Goal: Transaction & Acquisition: Purchase product/service

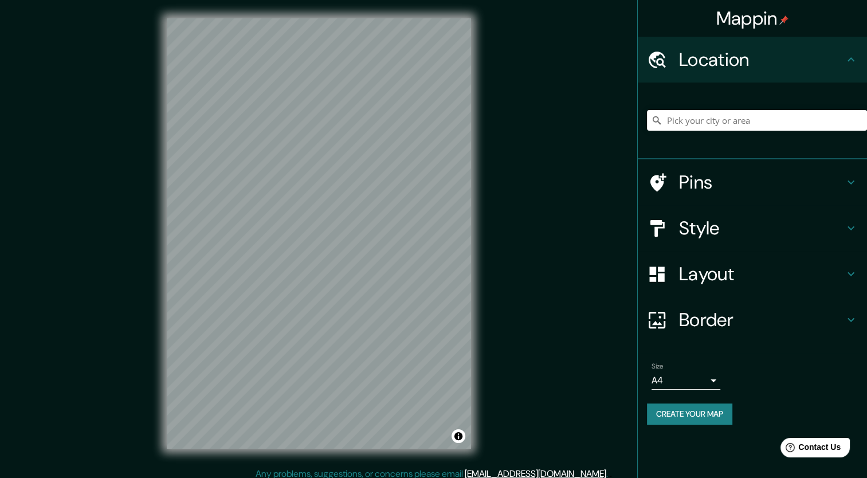
click at [673, 370] on div "Size A4 single" at bounding box center [686, 376] width 69 height 28
click at [686, 377] on body "Mappin Location Pins Style Layout Border Choose a border. Hint : you can make l…" at bounding box center [433, 239] width 867 height 478
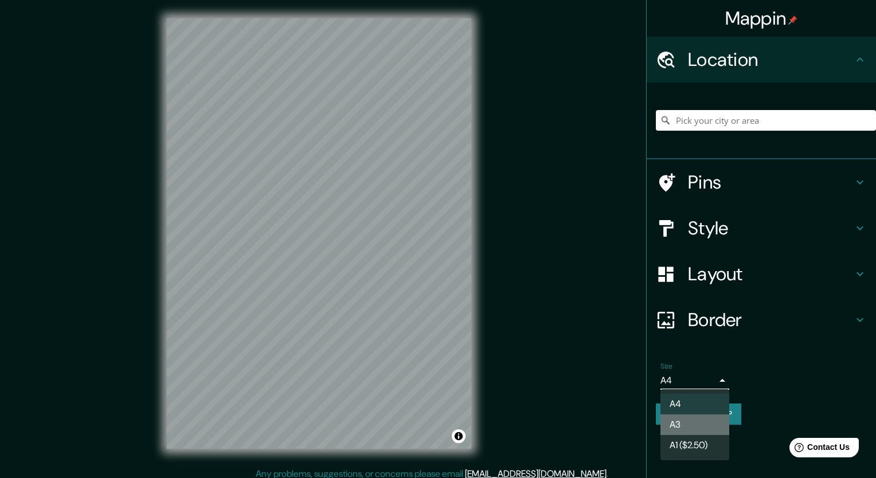
click at [711, 429] on li "A3" at bounding box center [694, 424] width 69 height 21
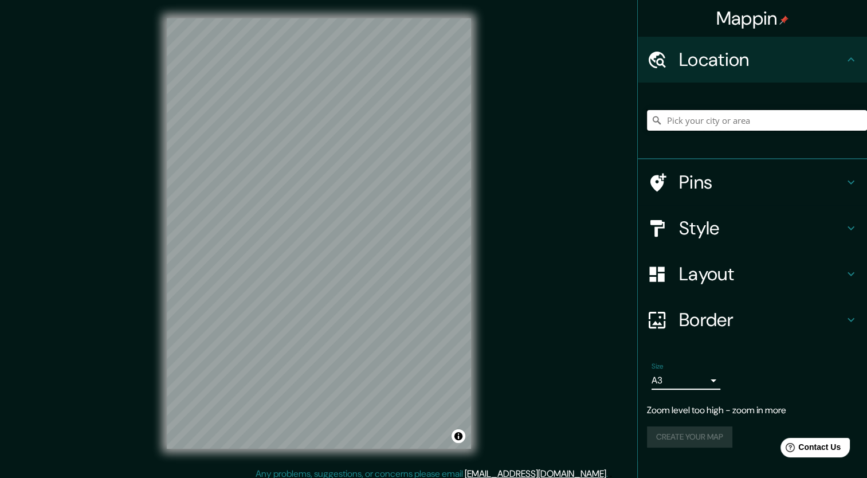
click at [720, 117] on input "Pick your city or area" at bounding box center [757, 120] width 220 height 21
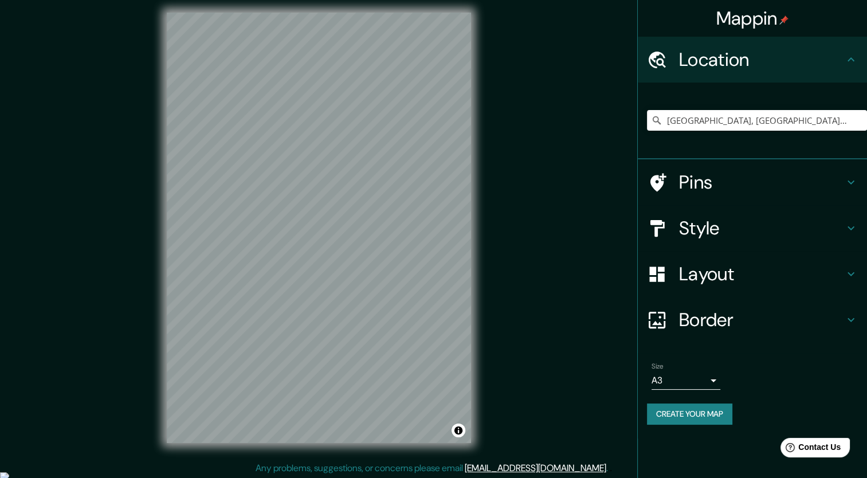
scroll to position [7, 0]
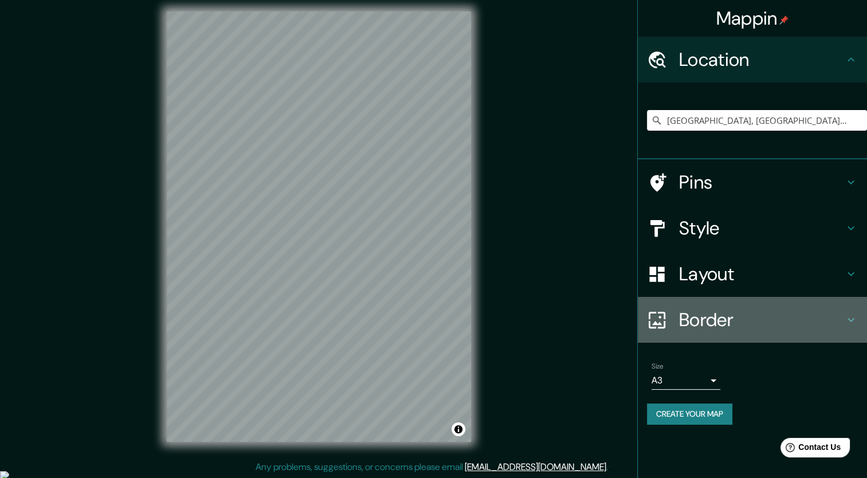
click at [776, 319] on h4 "Border" at bounding box center [761, 319] width 165 height 23
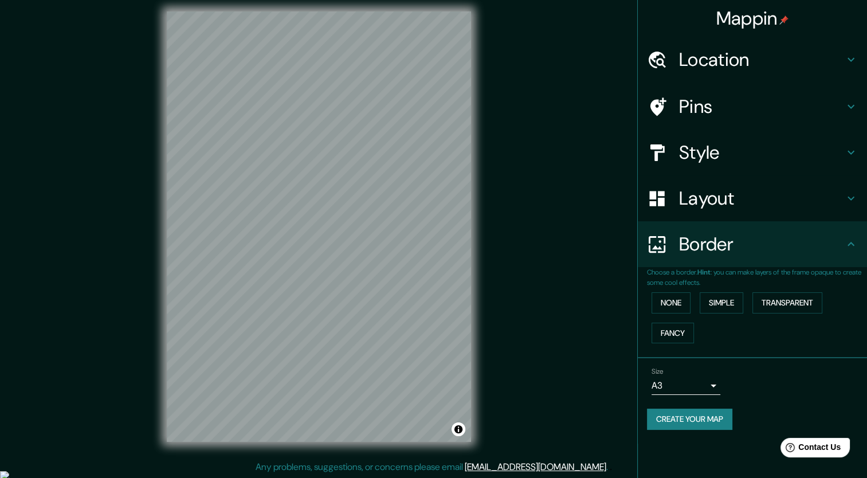
click at [773, 238] on h4 "Border" at bounding box center [761, 244] width 165 height 23
click at [755, 205] on h4 "Layout" at bounding box center [761, 198] width 165 height 23
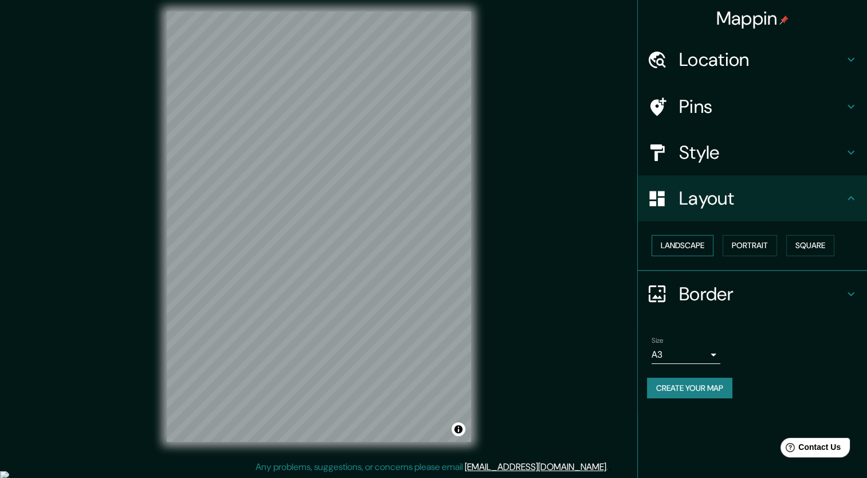
click at [691, 236] on button "Landscape" at bounding box center [683, 245] width 62 height 21
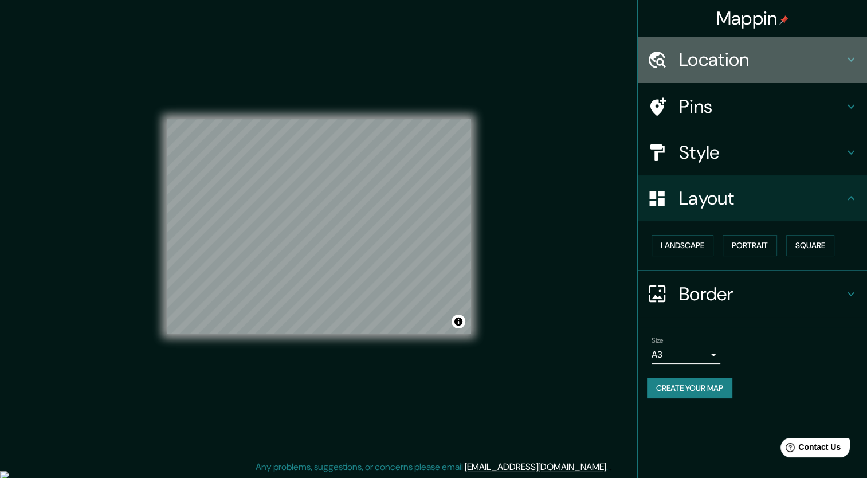
click at [727, 71] on h4 "Location" at bounding box center [761, 59] width 165 height 23
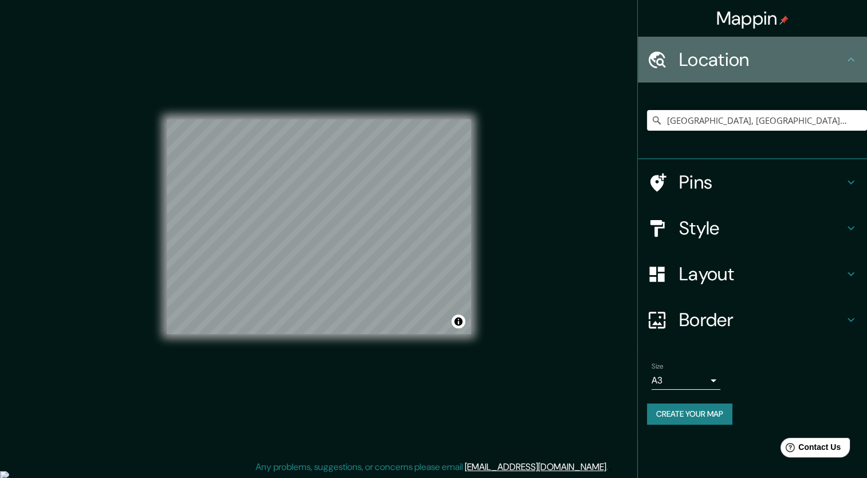
click at [727, 71] on h4 "Location" at bounding box center [761, 59] width 165 height 23
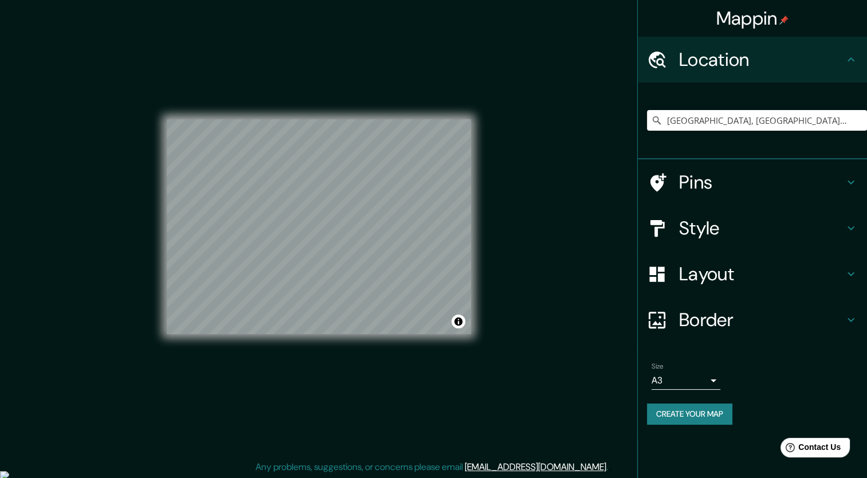
click at [785, 233] on h4 "Style" at bounding box center [761, 228] width 165 height 23
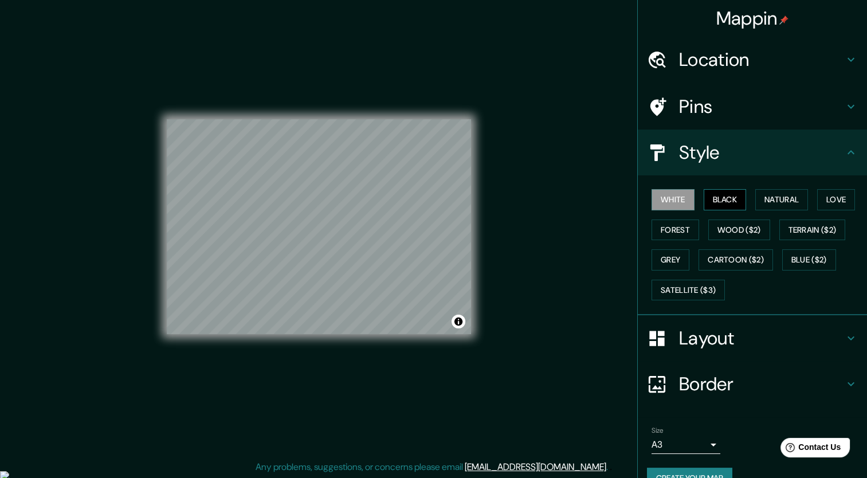
click at [718, 208] on button "Black" at bounding box center [725, 199] width 43 height 21
click at [761, 202] on button "Natural" at bounding box center [781, 199] width 53 height 21
click at [672, 202] on button "White" at bounding box center [673, 199] width 43 height 21
click at [768, 198] on button "Natural" at bounding box center [781, 199] width 53 height 21
click at [663, 199] on button "White" at bounding box center [673, 199] width 43 height 21
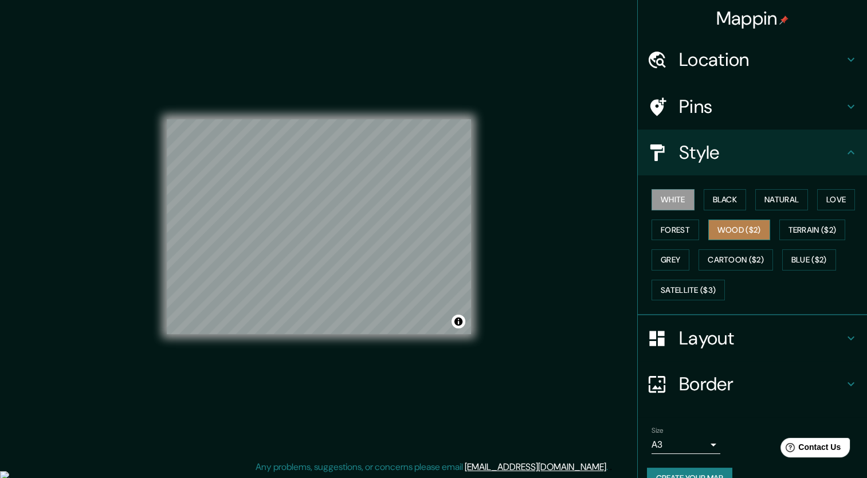
click at [756, 235] on button "Wood ($2)" at bounding box center [739, 230] width 62 height 21
click at [699, 232] on div "White Black Natural Love Forest Wood ($2) Terrain ($2) Grey Cartoon ($2) Blue (…" at bounding box center [757, 245] width 220 height 120
click at [688, 230] on button "Forest" at bounding box center [676, 230] width 48 height 21
click at [682, 203] on button "White" at bounding box center [673, 199] width 43 height 21
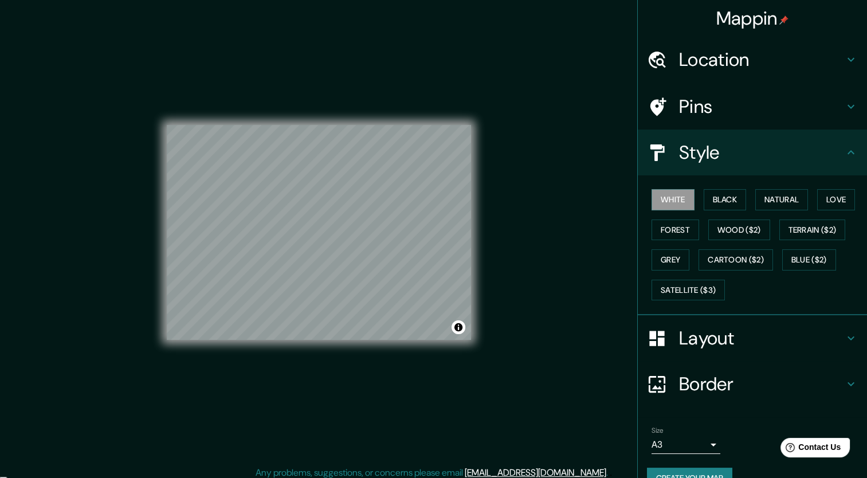
scroll to position [0, 0]
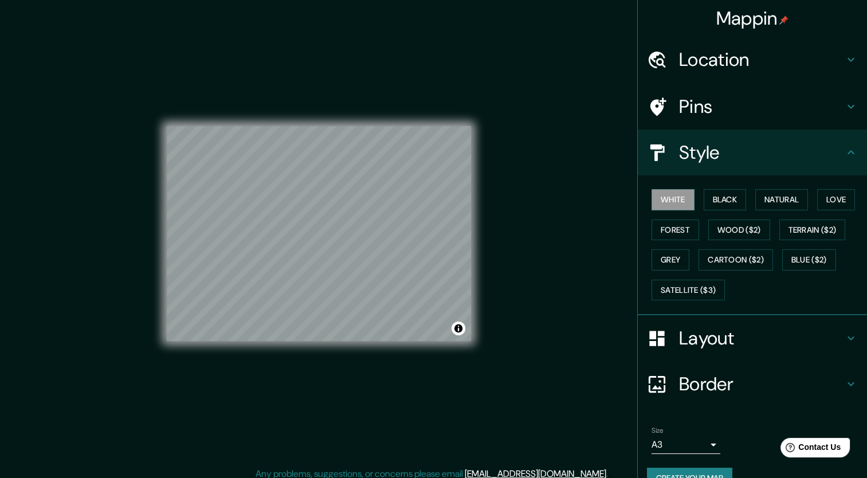
click at [750, 82] on div "Location" at bounding box center [752, 60] width 229 height 46
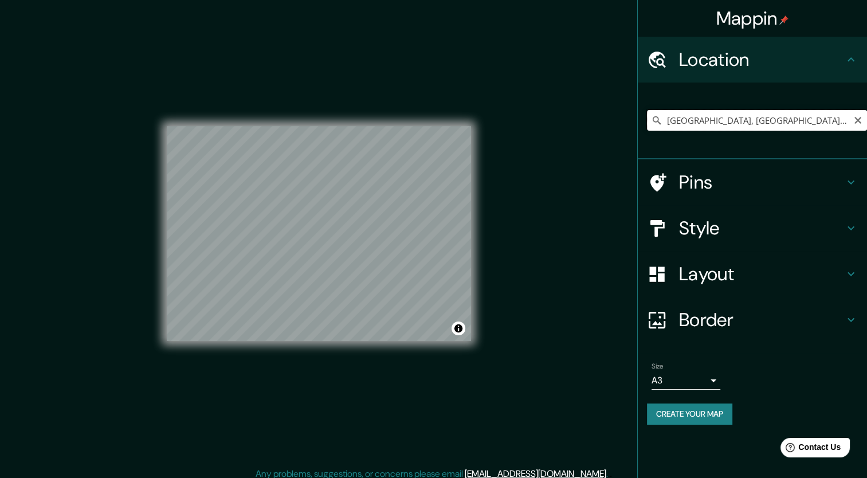
click at [754, 115] on input "[GEOGRAPHIC_DATA], [GEOGRAPHIC_DATA], [GEOGRAPHIC_DATA], [GEOGRAPHIC_DATA]" at bounding box center [757, 120] width 220 height 21
click at [770, 120] on input "[GEOGRAPHIC_DATA], [GEOGRAPHIC_DATA], [GEOGRAPHIC_DATA], [GEOGRAPHIC_DATA]" at bounding box center [757, 120] width 220 height 21
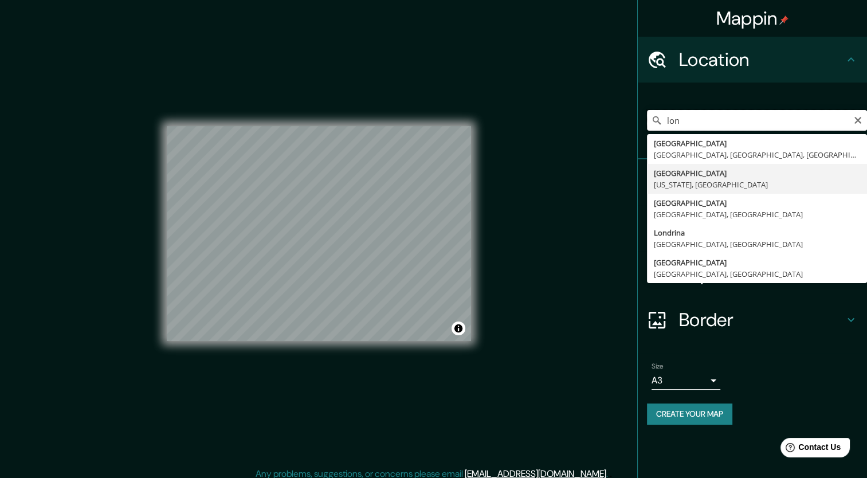
type input "[GEOGRAPHIC_DATA], [GEOGRAPHIC_DATA], [GEOGRAPHIC_DATA], [GEOGRAPHIC_DATA]"
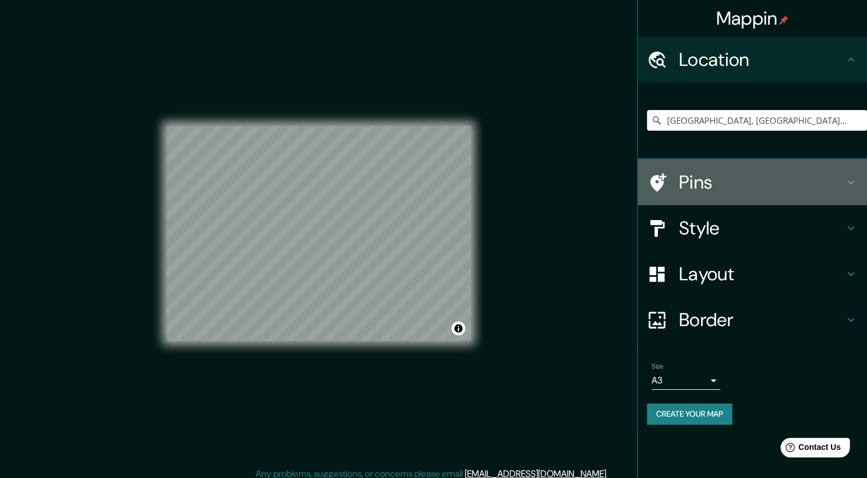
click at [762, 179] on h4 "Pins" at bounding box center [761, 182] width 165 height 23
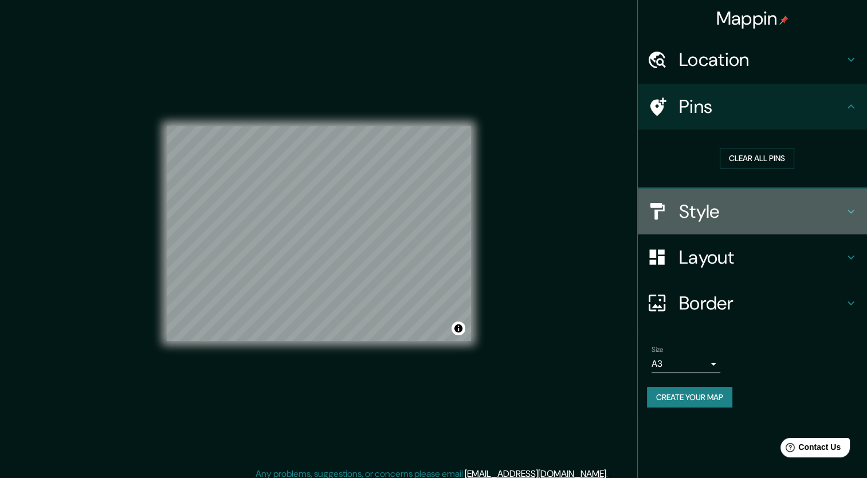
click at [761, 207] on h4 "Style" at bounding box center [761, 211] width 165 height 23
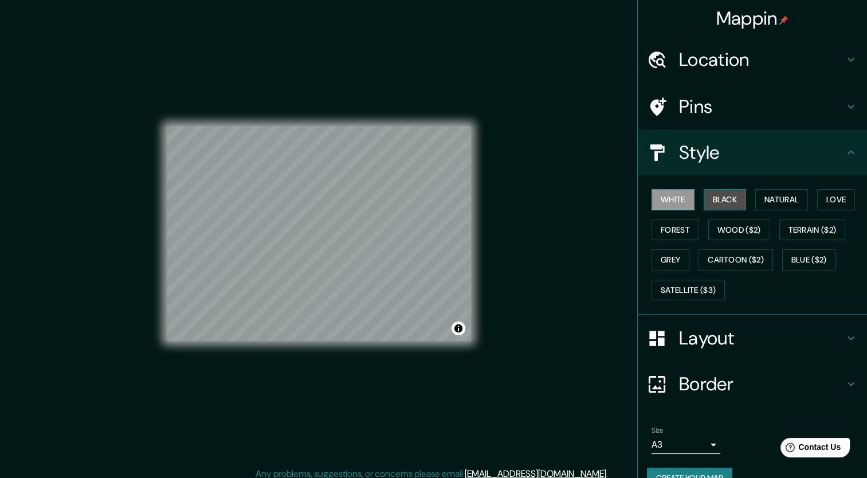
click at [715, 204] on button "Black" at bounding box center [725, 199] width 43 height 21
click at [755, 201] on button "Natural" at bounding box center [781, 199] width 53 height 21
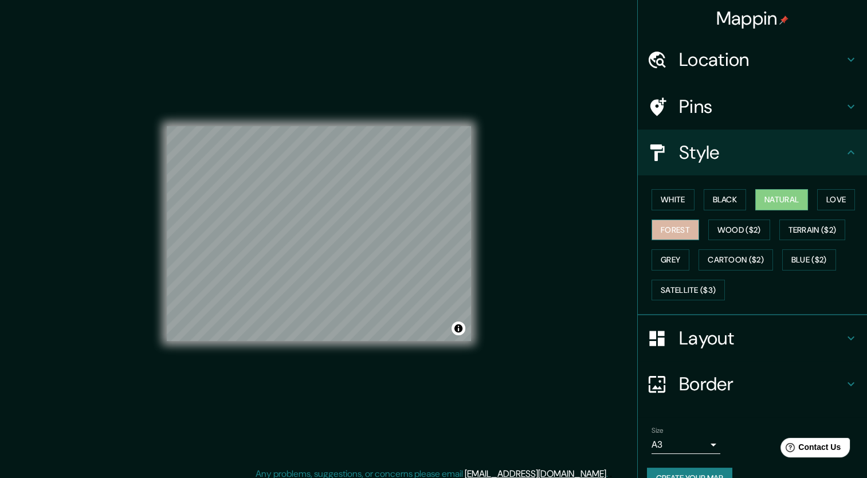
click at [678, 237] on button "Forest" at bounding box center [676, 230] width 48 height 21
click at [728, 221] on button "Wood ($2)" at bounding box center [739, 230] width 62 height 21
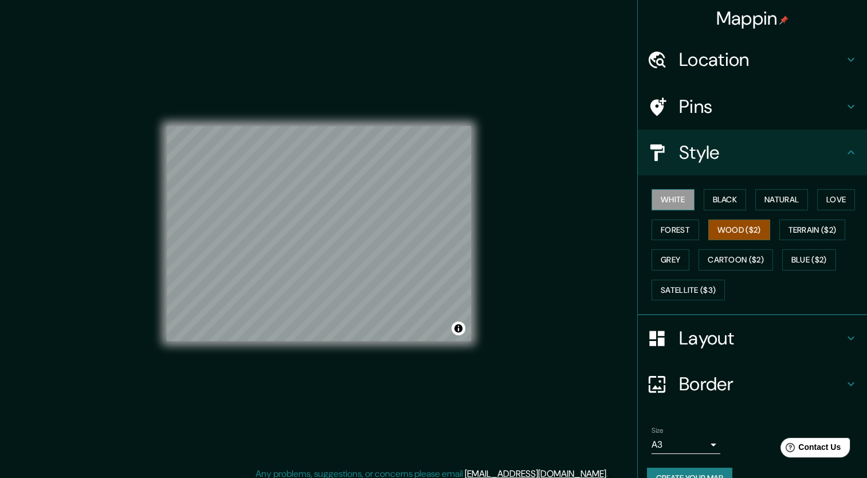
click at [660, 202] on button "White" at bounding box center [673, 199] width 43 height 21
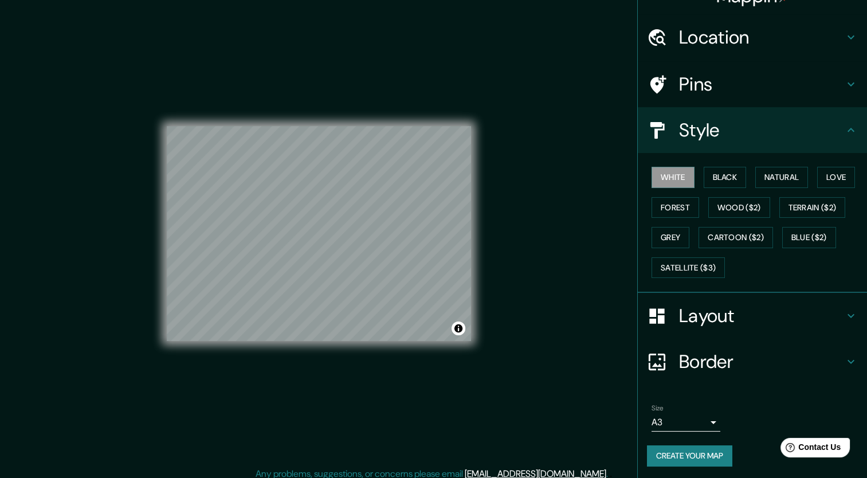
click at [724, 445] on button "Create your map" at bounding box center [689, 455] width 85 height 21
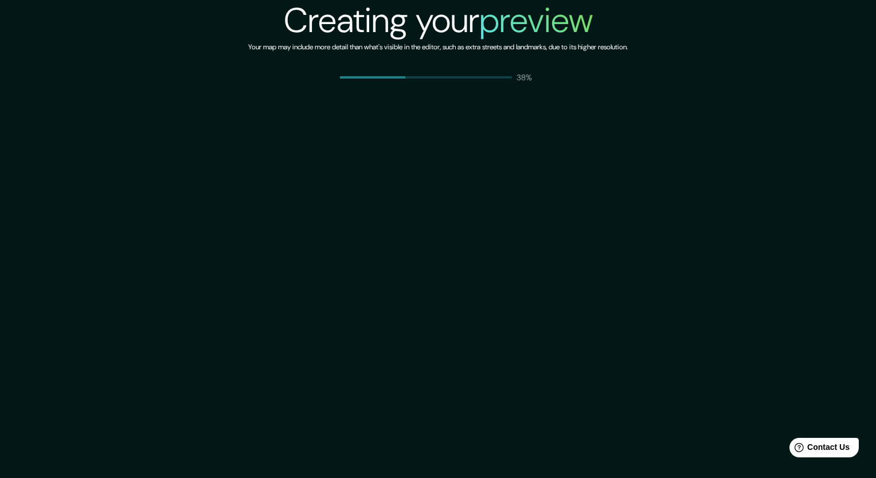
drag, startPoint x: 502, startPoint y: 1, endPoint x: 328, endPoint y: 132, distance: 217.2
click at [328, 132] on div "Creating your preview Your map may include more detail than what's visible in t…" at bounding box center [438, 239] width 876 height 478
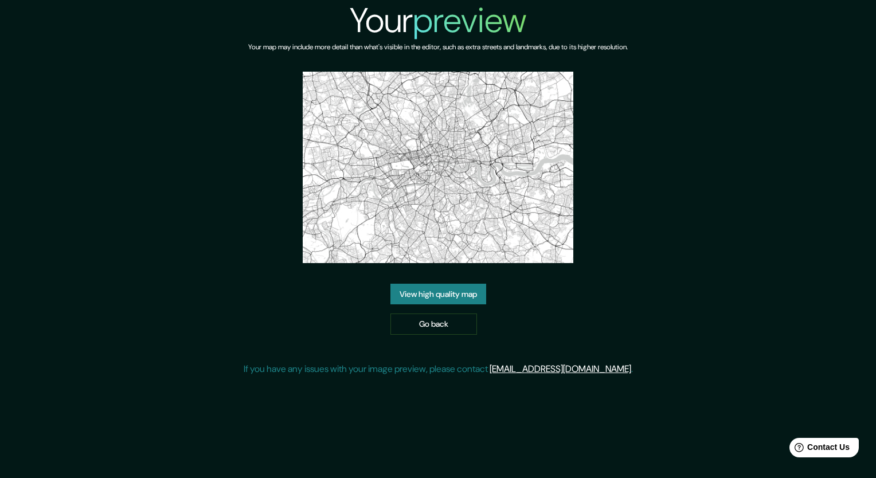
click at [452, 292] on link "View high quality map" at bounding box center [438, 294] width 96 height 21
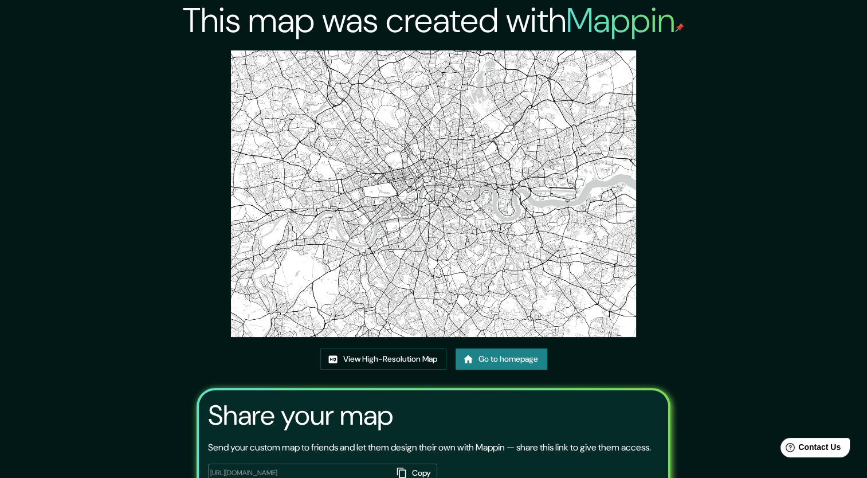
scroll to position [95, 0]
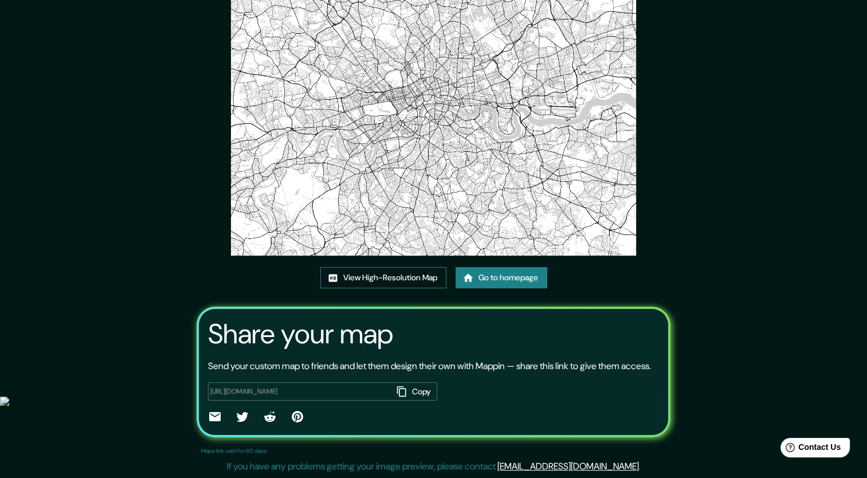
click at [397, 267] on link "View High-Resolution Map" at bounding box center [383, 277] width 126 height 21
